Goal: Use online tool/utility: Utilize a website feature to perform a specific function

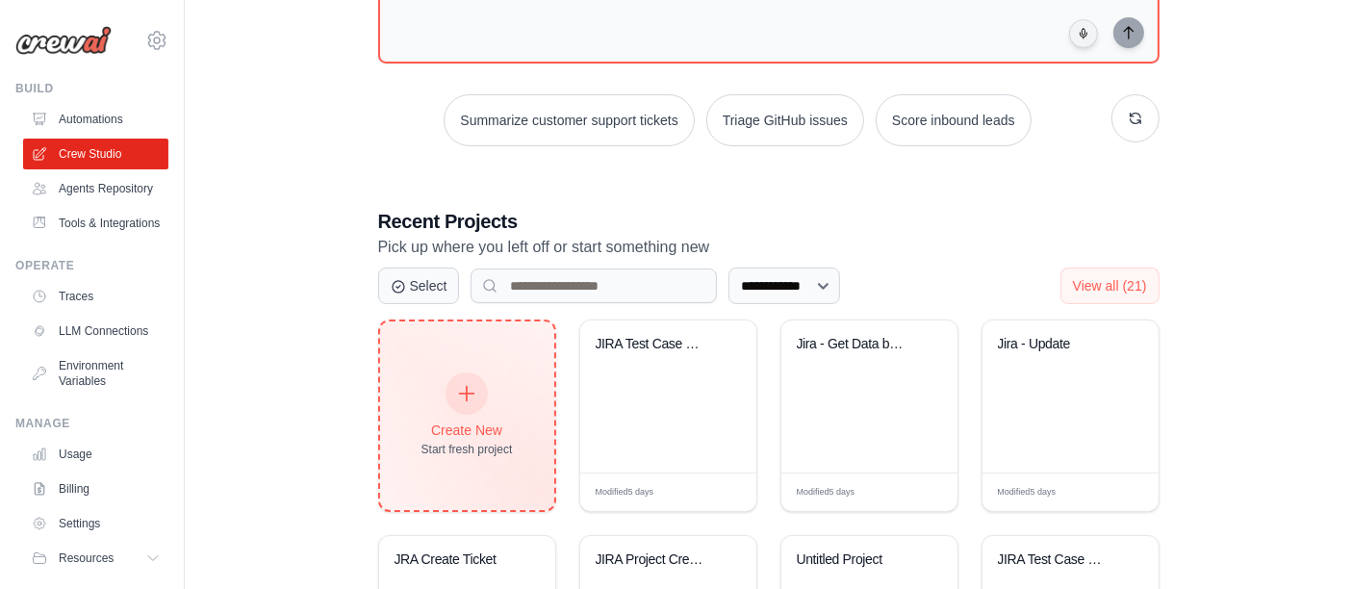
scroll to position [320, 0]
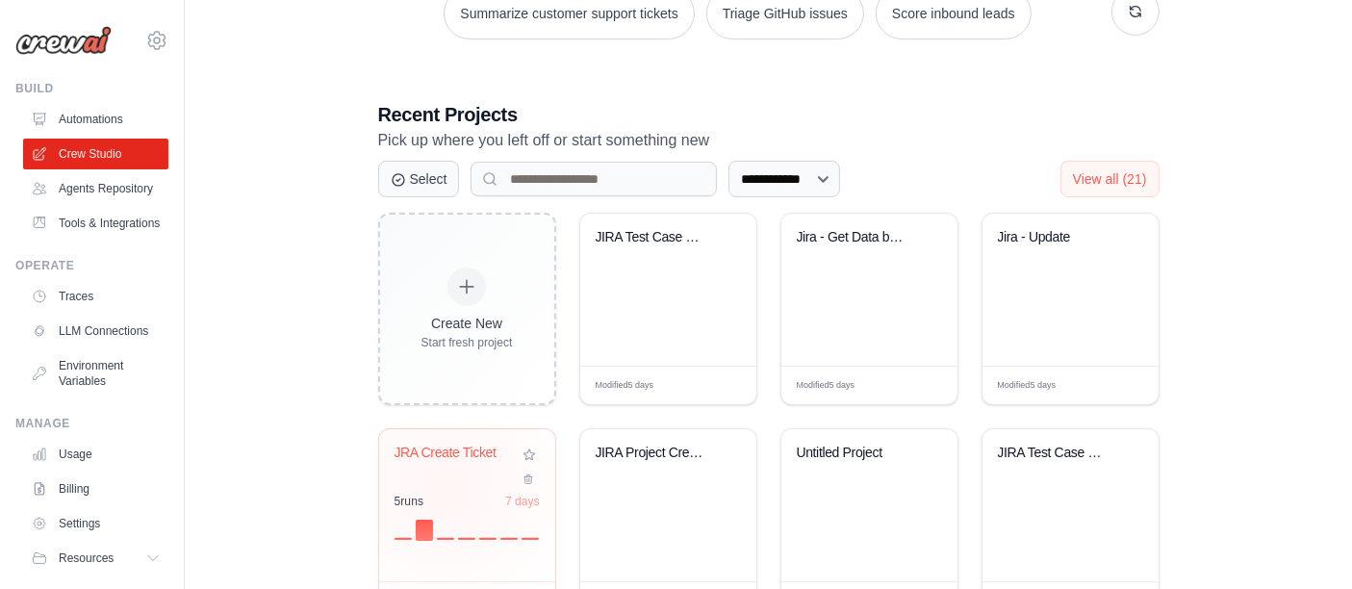
click at [445, 488] on div "JRA Create Ticket 5 run s 7 days" at bounding box center [467, 505] width 176 height 152
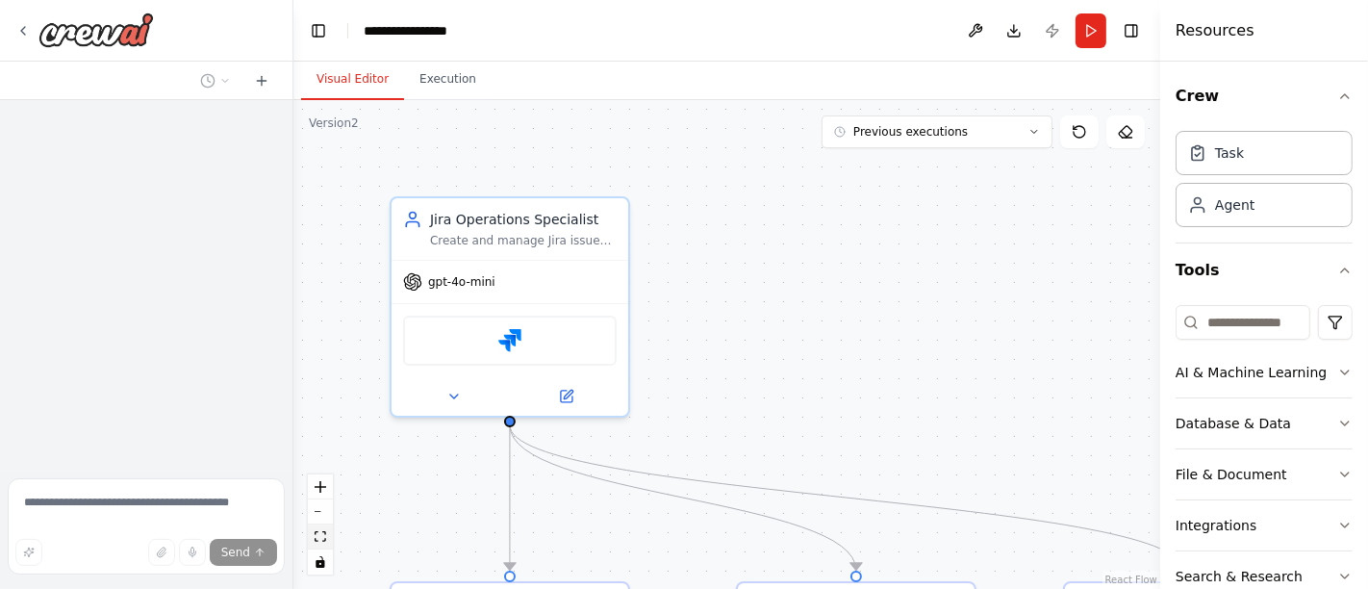
click at [324, 543] on button "fit view" at bounding box center [320, 536] width 25 height 25
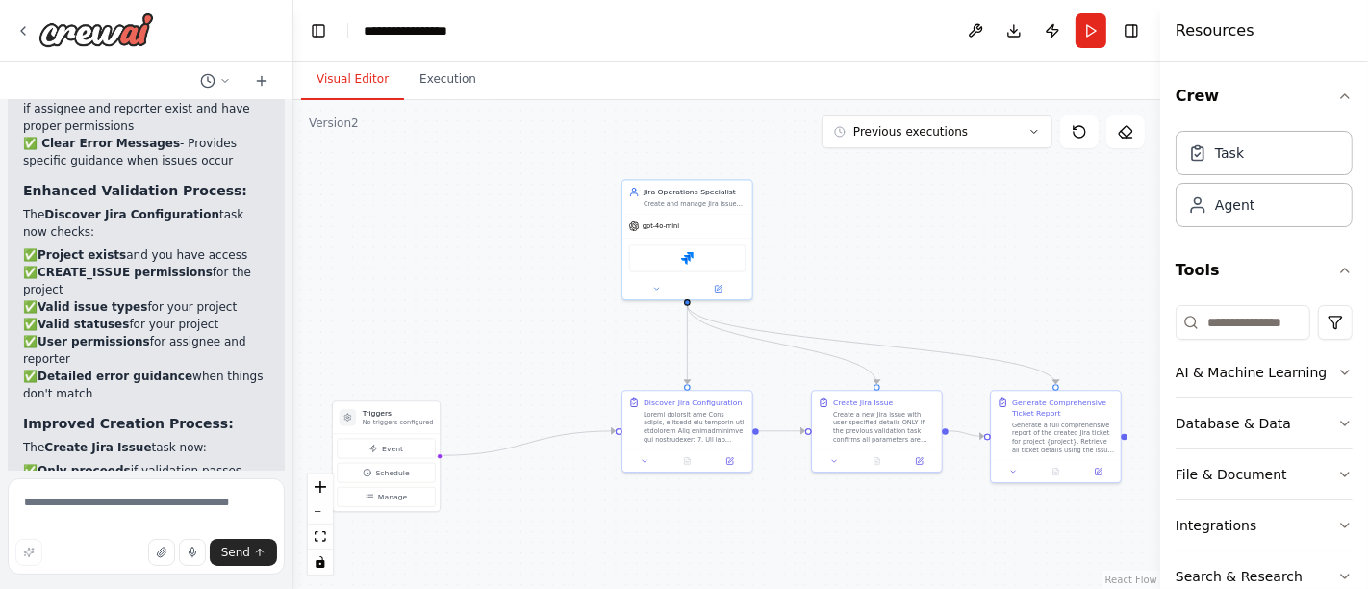
scroll to position [9892, 0]
click at [1040, 133] on icon at bounding box center [1034, 132] width 12 height 12
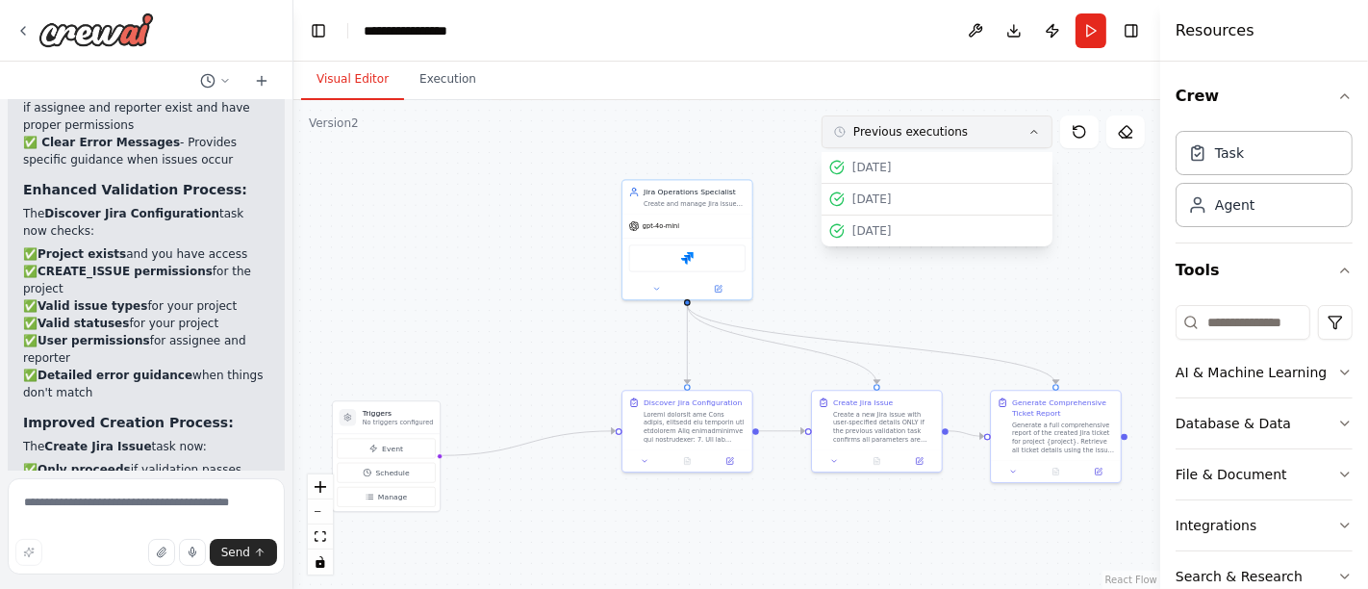
click at [1040, 133] on icon at bounding box center [1034, 132] width 12 height 12
